Goal: Check status

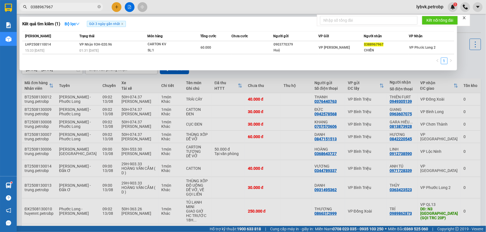
click at [99, 5] on icon "close-circle" at bounding box center [98, 6] width 3 height 3
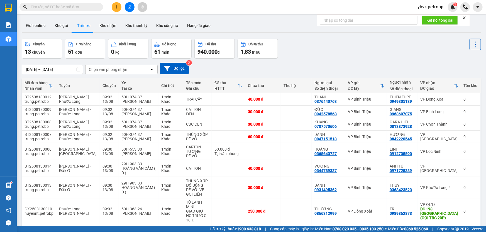
click at [79, 7] on input "text" at bounding box center [64, 7] width 66 height 6
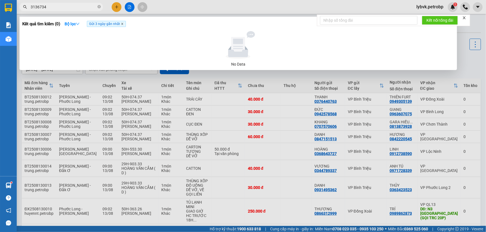
type input "3136734"
click at [123, 24] on icon "close" at bounding box center [122, 24] width 2 height 2
click at [74, 4] on input "3136734" at bounding box center [64, 7] width 66 height 6
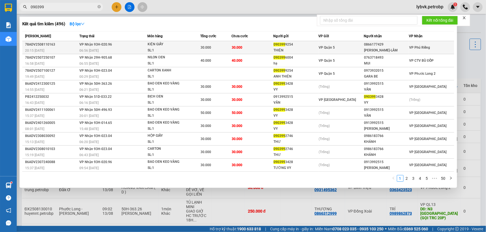
type input "090399"
click at [271, 43] on tr "78ADV2508110163 20:15 [DATE] VP Nhận 93H-020.96 06:56 [DATE] KIỆN GIẤY SL: 1 30…" at bounding box center [238, 47] width 432 height 13
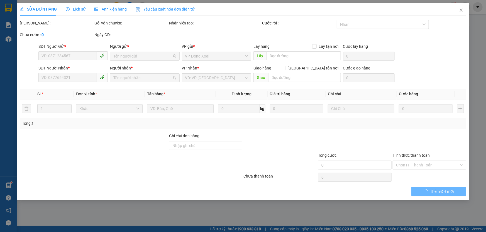
type input "0903999254"
type input "THIỆN"
type input "0866177429"
type input "[PERSON_NAME]-LÂM"
type input "30.000"
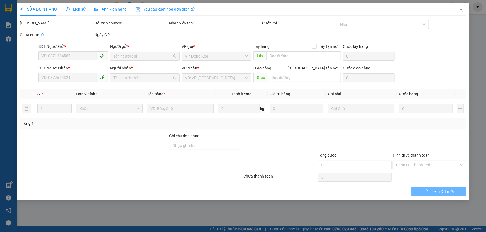
type input "30.000"
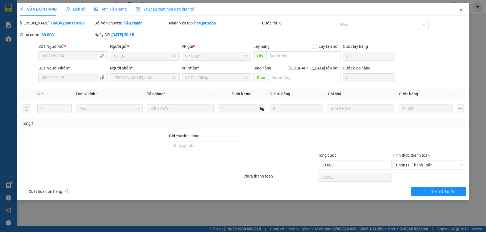
click at [459, 11] on icon "close" at bounding box center [461, 10] width 4 height 4
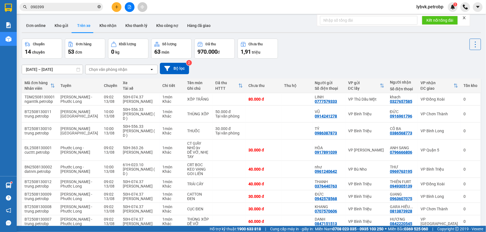
click at [99, 8] on icon "close-circle" at bounding box center [98, 6] width 3 height 3
paste input "0903999254"
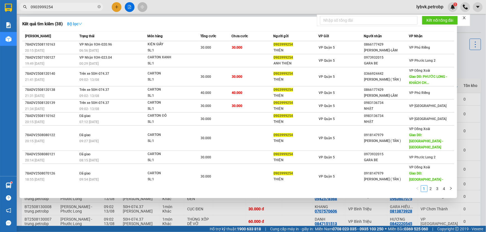
type input "0903999254"
click at [82, 24] on icon "down" at bounding box center [80, 24] width 3 height 2
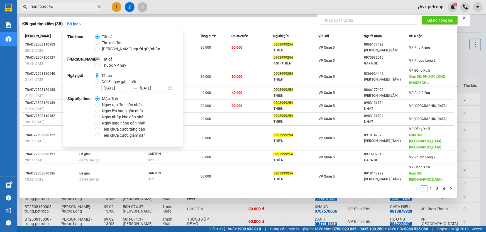
click at [117, 79] on span "Gửi 3 ngày gần nhất" at bounding box center [119, 82] width 40 height 6
click at [99, 80] on input "Gửi 3 ngày gần nhất" at bounding box center [97, 82] width 4 height 4
radio input "true"
radio input "false"
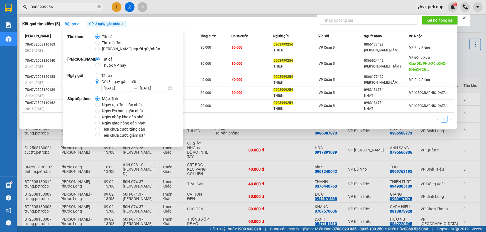
click at [208, 22] on div "Kết quả tìm kiếm ( 5 ) Bộ lọc Gửi 3 ngày gần nhất" at bounding box center [238, 23] width 432 height 9
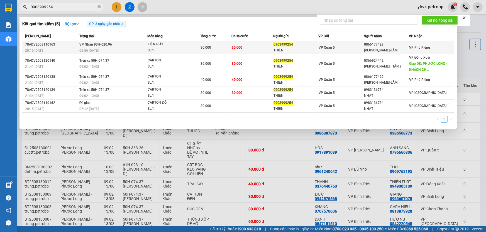
click at [163, 44] on div "KIỆN GIẤY" at bounding box center [169, 44] width 42 height 6
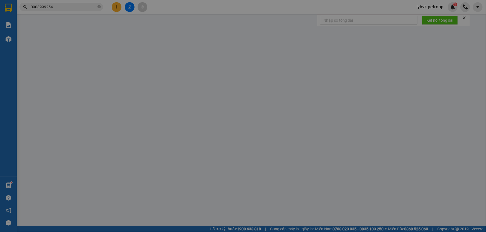
type input "0903999254"
type input "THIỆN"
type input "0866177429"
type input "[PERSON_NAME]-LÂM"
type input "30.000"
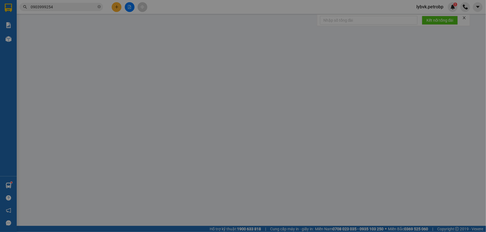
type input "30.000"
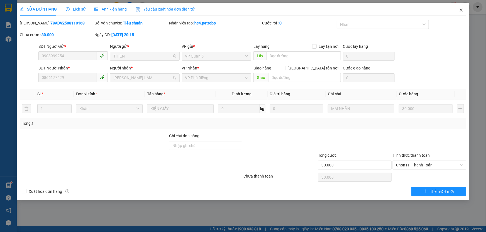
click at [462, 13] on span "Close" at bounding box center [461, 11] width 16 height 16
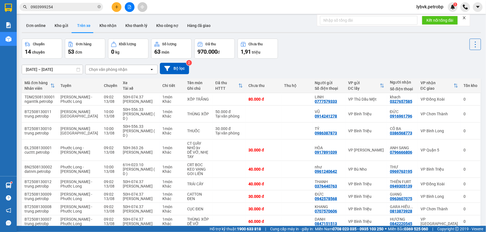
click at [58, 7] on input "0903999254" at bounding box center [64, 7] width 66 height 6
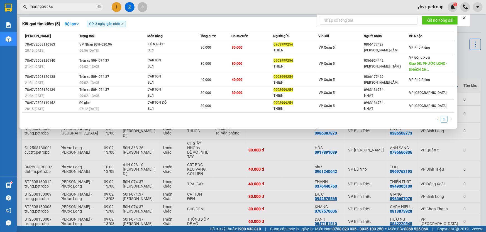
click at [58, 6] on input "0903999254" at bounding box center [64, 7] width 66 height 6
